Goal: Task Accomplishment & Management: Manage account settings

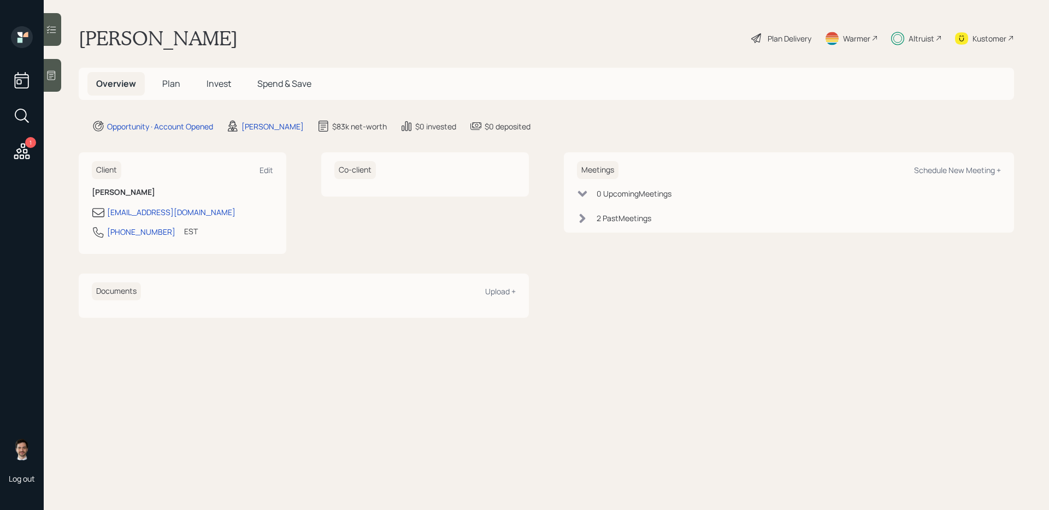
click at [204, 82] on h5 "Invest" at bounding box center [219, 83] width 42 height 23
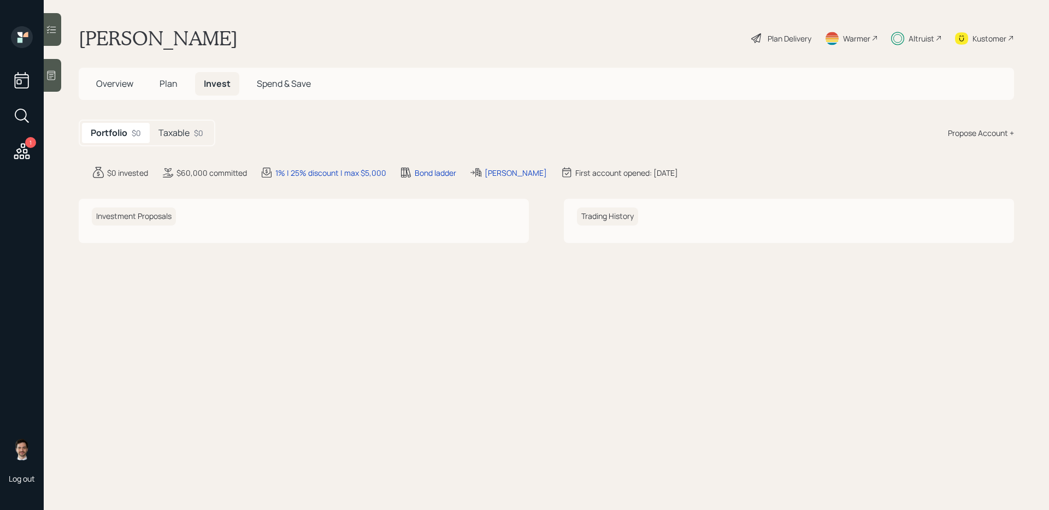
click at [188, 140] on div "Taxable $0" at bounding box center [181, 133] width 62 height 20
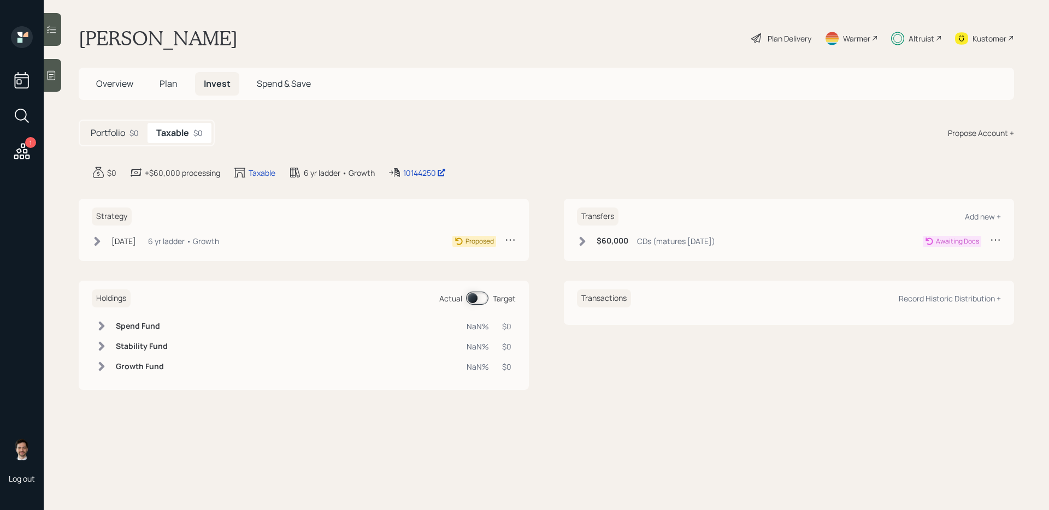
click at [583, 242] on icon at bounding box center [582, 240] width 6 height 9
click at [549, 205] on div "Strategy Oct 7, 2025 Tuesday, October 7, 2025 11:17 AM EDT 6 yr ladder • Growth…" at bounding box center [546, 230] width 935 height 62
click at [588, 241] on div "$60,000 CDs (matures in 3 months)" at bounding box center [646, 241] width 138 height 14
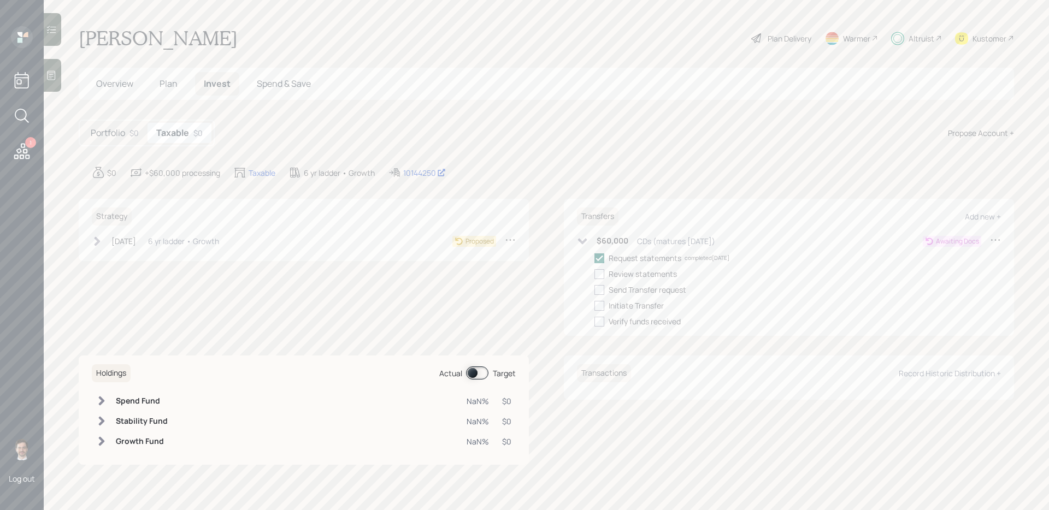
click at [588, 241] on div "$60,000 CDs (matures in 3 months)" at bounding box center [646, 241] width 138 height 14
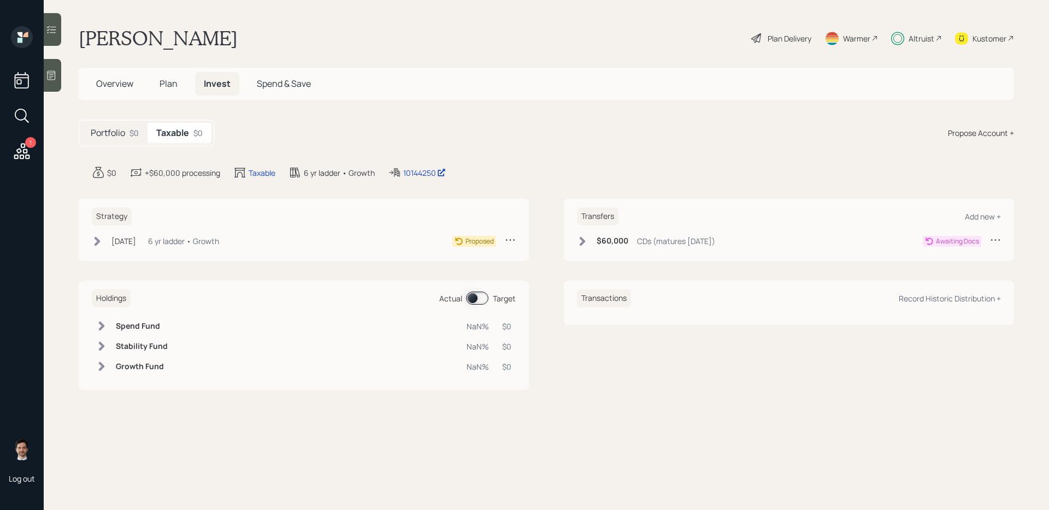
click at [588, 241] on div "$60,000 CDs (matures in 3 months)" at bounding box center [646, 241] width 138 height 14
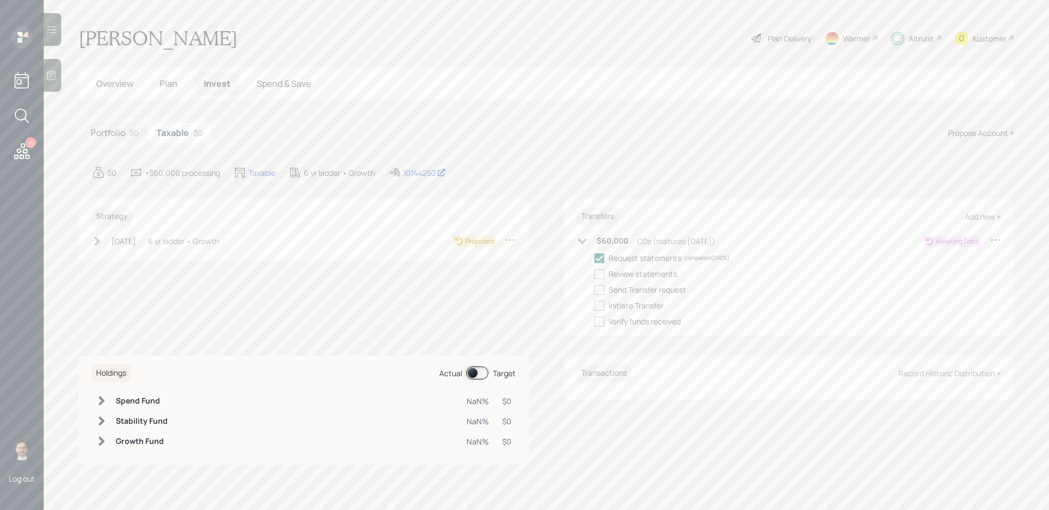
click at [547, 225] on div "Strategy Oct 7, 2025 Tuesday, October 7, 2025 11:17 AM EDT 6 yr ladder • Growth…" at bounding box center [546, 267] width 935 height 137
click at [582, 241] on icon at bounding box center [582, 241] width 9 height 6
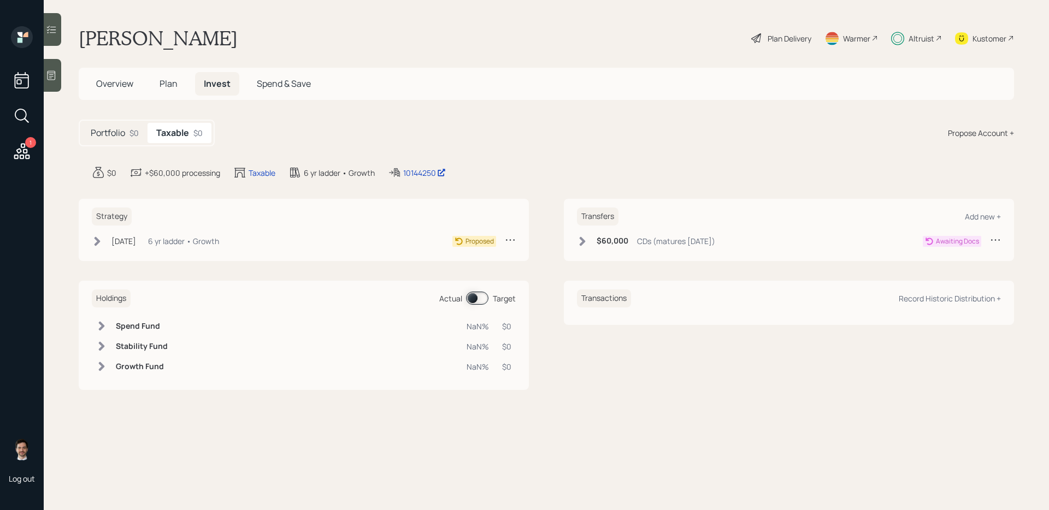
click at [530, 223] on div "Strategy Oct 7, 2025 Tuesday, October 7, 2025 11:17 AM EDT 6 yr ladder • Growth…" at bounding box center [546, 230] width 935 height 62
